Goal: Information Seeking & Learning: Learn about a topic

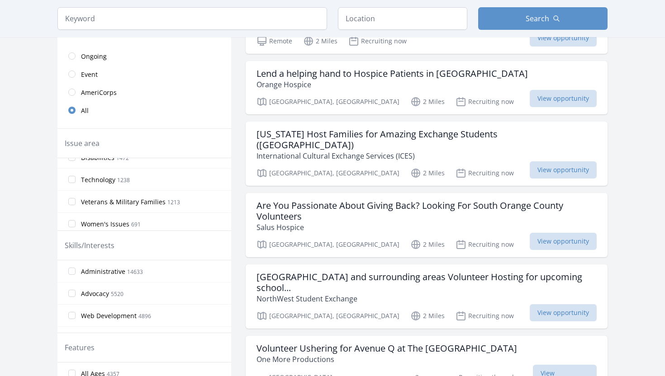
scroll to position [257, 0]
click at [157, 181] on label "Technology 1238" at bounding box center [144, 178] width 174 height 18
click at [76, 181] on input "Technology 1238" at bounding box center [71, 178] width 7 height 7
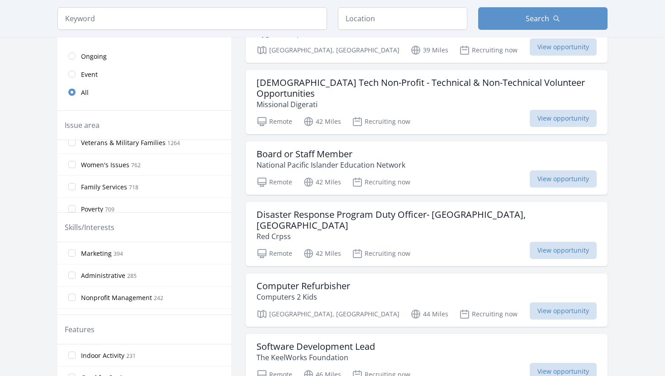
scroll to position [310, 0]
click at [101, 154] on span "Women's Issues" at bounding box center [105, 151] width 48 height 9
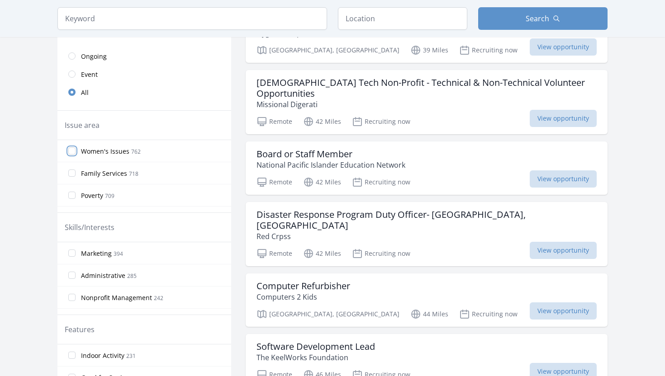
click at [76, 154] on input "Women's Issues 762" at bounding box center [71, 150] width 7 height 7
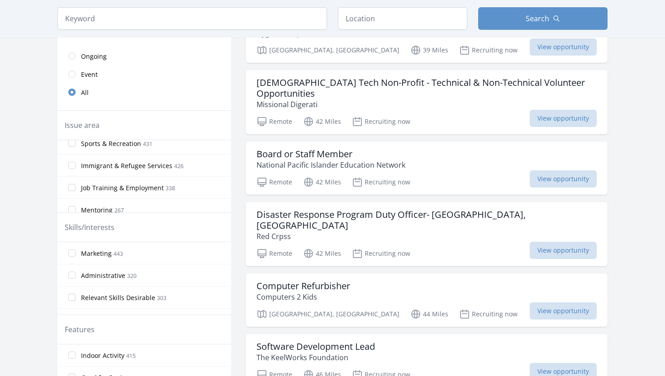
click at [86, 147] on span "Sports & Recreation" at bounding box center [111, 143] width 60 height 9
click at [76, 147] on input "Sports & Recreation 431" at bounding box center [71, 143] width 7 height 7
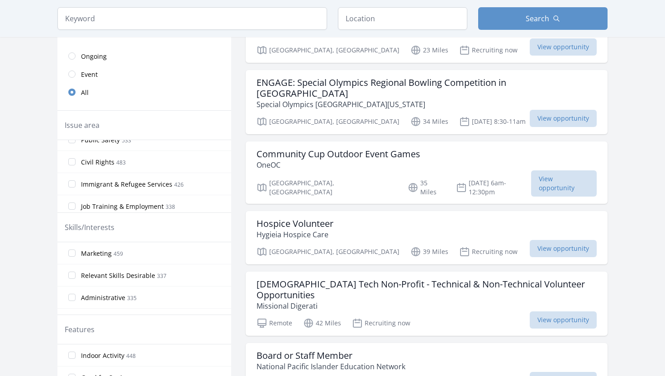
scroll to position [570, 0]
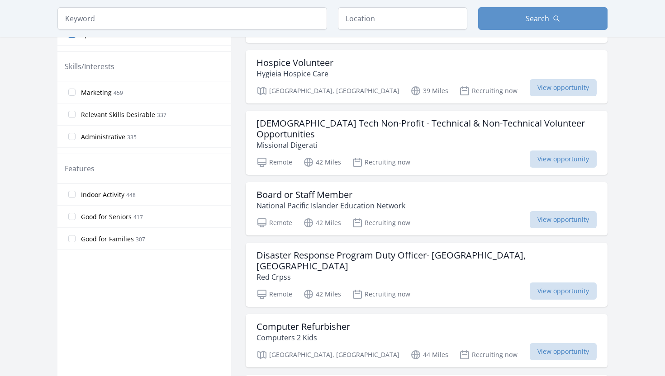
scroll to position [352, 0]
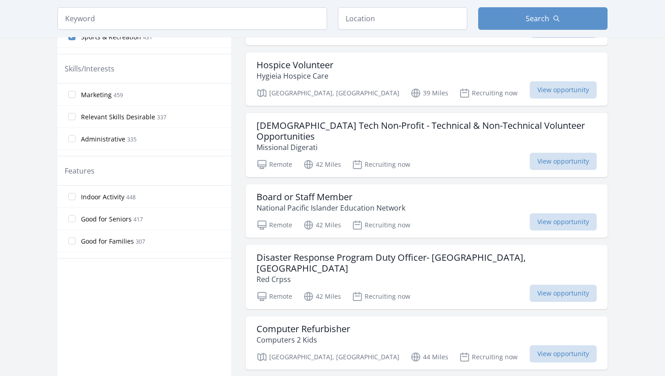
click at [82, 95] on span "Marketing" at bounding box center [96, 94] width 31 height 9
click at [76, 95] on input "Marketing 459" at bounding box center [71, 94] width 7 height 7
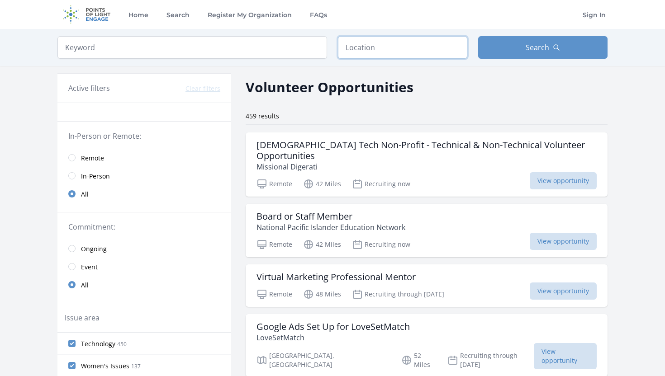
click at [355, 43] on input "text" at bounding box center [402, 47] width 129 height 23
type input "Mission Viejo, CA 92675, USA"
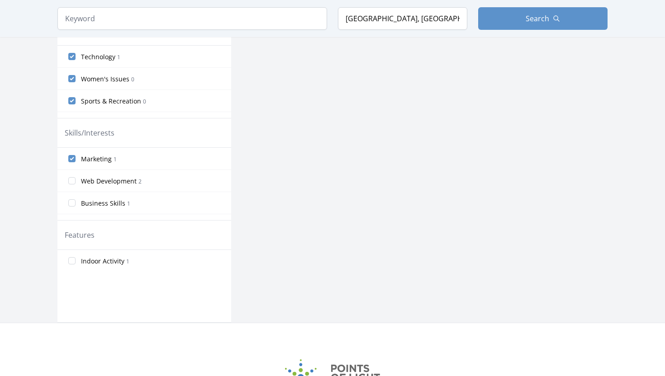
scroll to position [287, 0]
click at [73, 204] on input "Business Skills 1" at bounding box center [71, 202] width 7 height 7
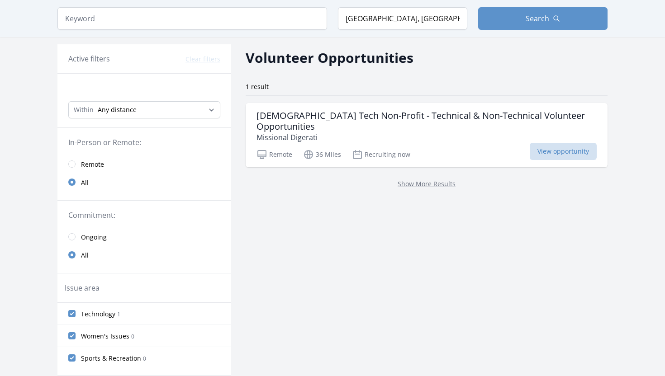
scroll to position [29, 0]
click at [415, 181] on link "Show More Results" at bounding box center [427, 185] width 58 height 9
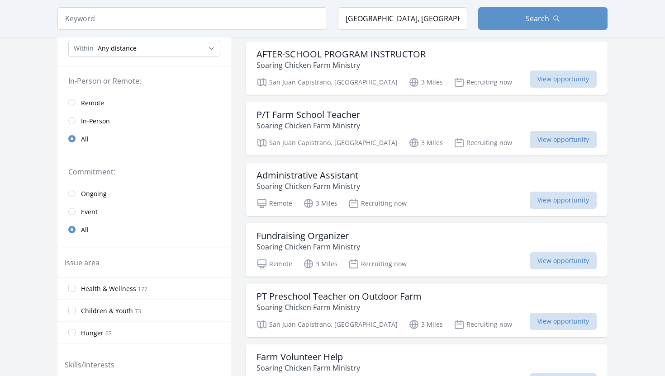
scroll to position [94, 0]
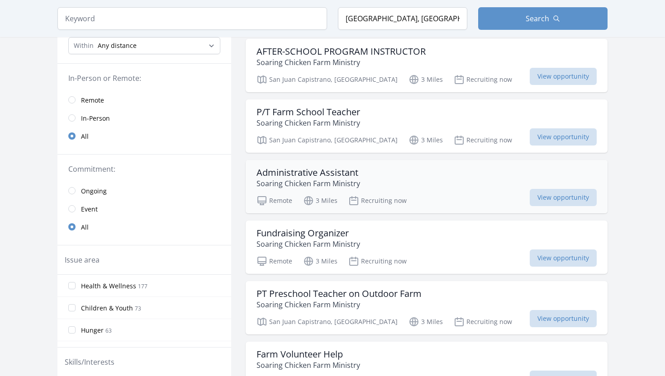
click at [331, 172] on h3 "Administrative Assistant" at bounding box center [309, 172] width 104 height 11
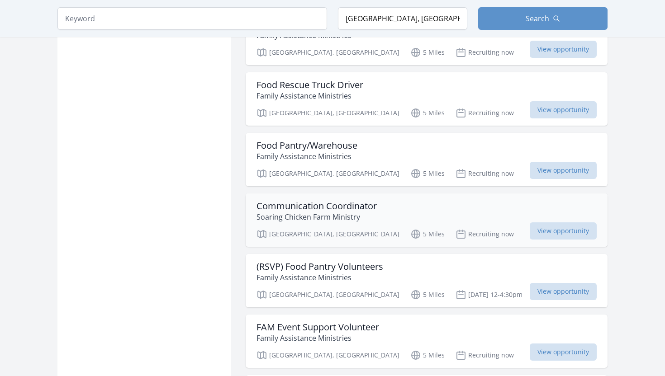
scroll to position [799, 0]
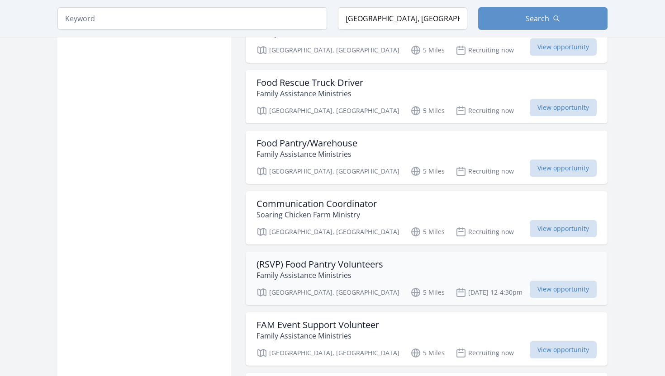
click at [324, 259] on h3 "(RSVP) Food Pantry Volunteers" at bounding box center [320, 264] width 127 height 11
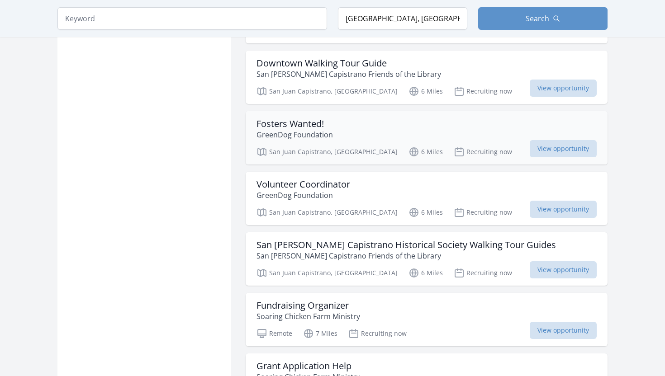
scroll to position [1456, 0]
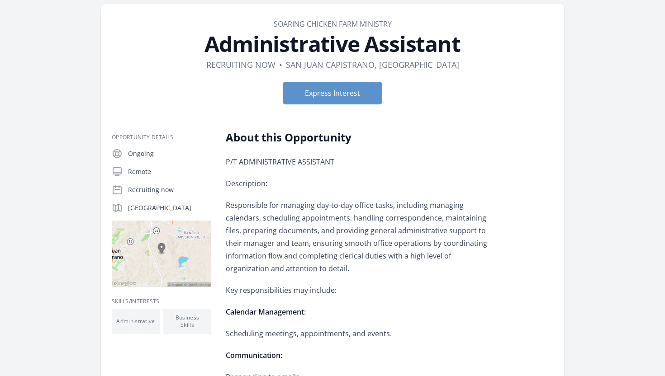
scroll to position [66, 0]
